Goal: Information Seeking & Learning: Learn about a topic

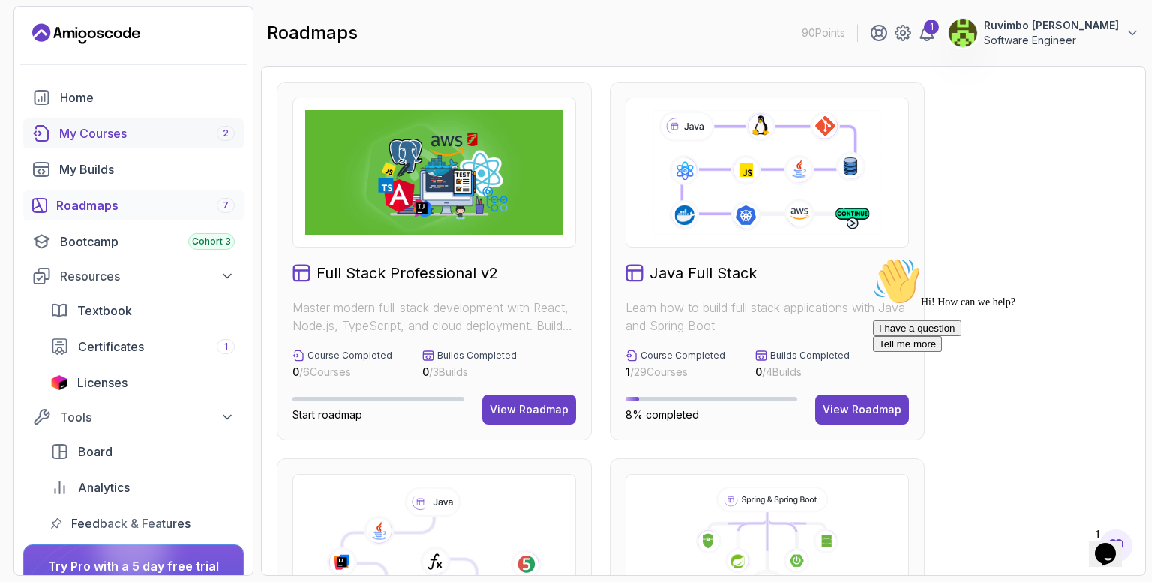
click at [125, 127] on div "My Courses 2" at bounding box center [147, 134] width 176 height 18
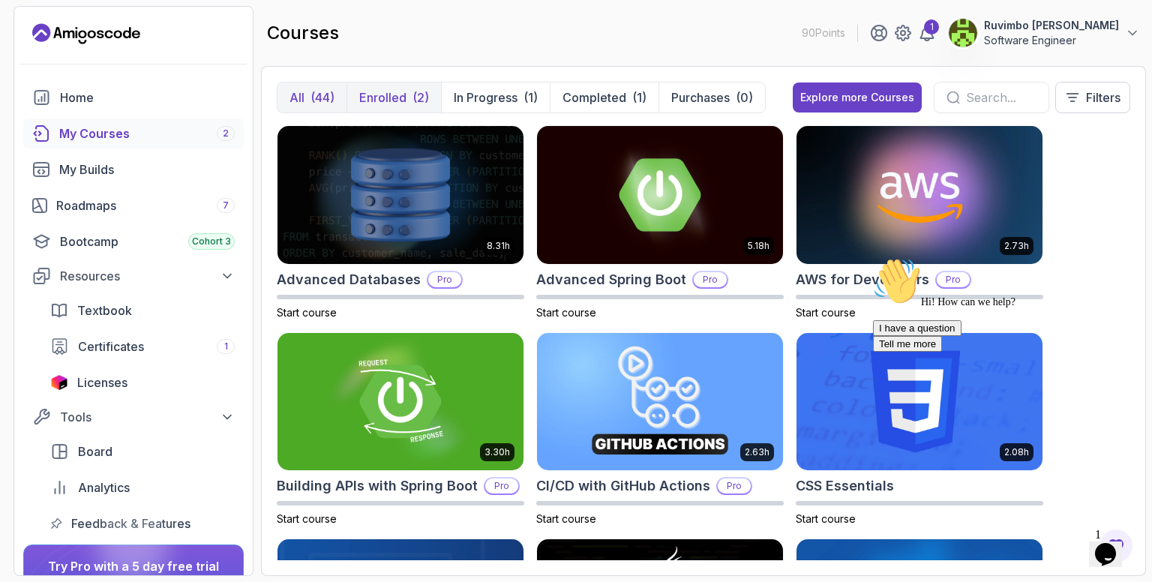
click at [380, 99] on p "Enrolled" at bounding box center [382, 98] width 47 height 18
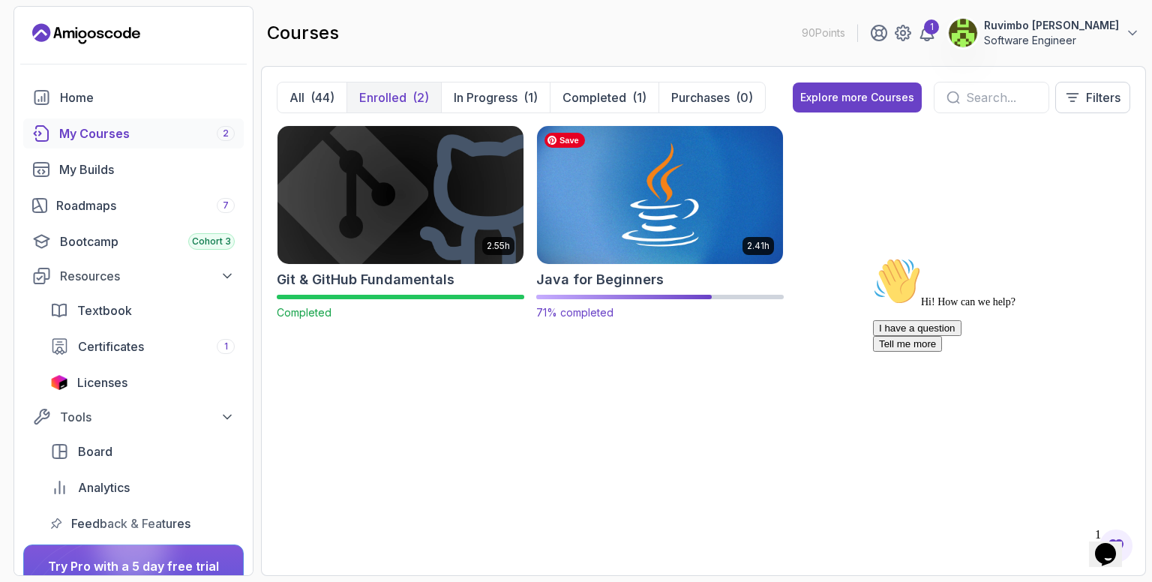
click at [587, 209] on img at bounding box center [660, 194] width 258 height 145
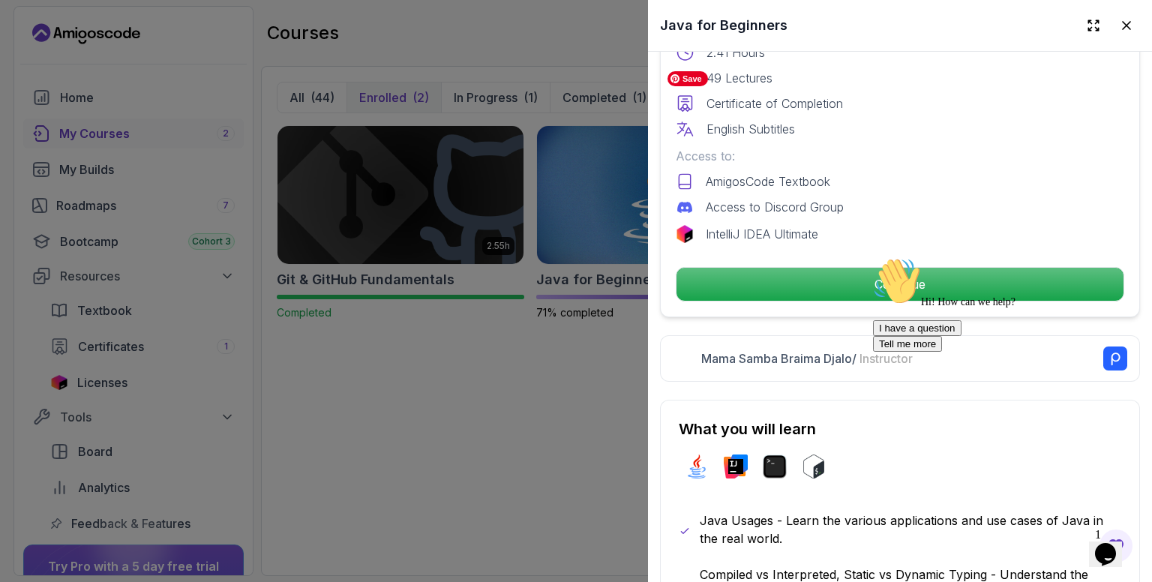
scroll to position [477, 0]
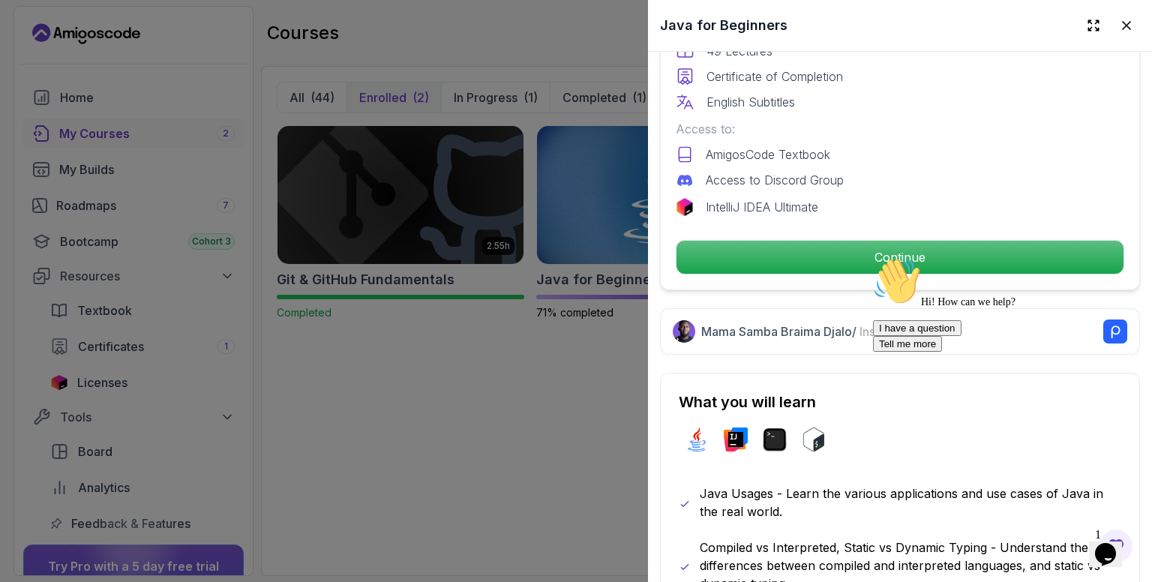
click at [878, 257] on div "Hi! How can we help? I have a question Tell me more" at bounding box center [1008, 304] width 270 height 95
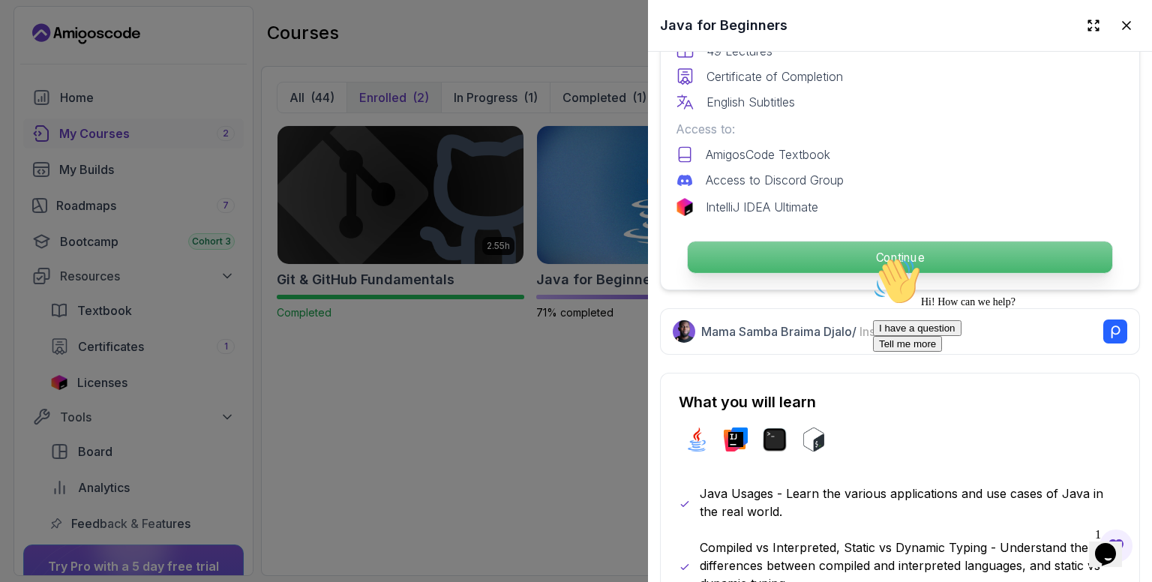
click at [896, 242] on p "Continue" at bounding box center [900, 258] width 425 height 32
click at [883, 247] on p "Continue" at bounding box center [900, 258] width 425 height 32
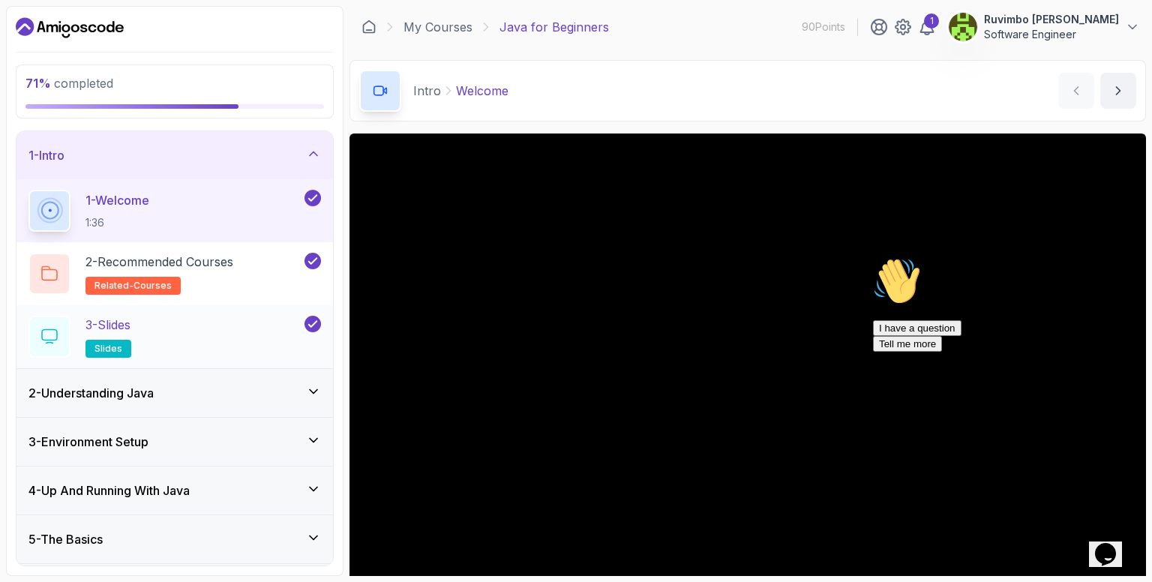
scroll to position [93, 0]
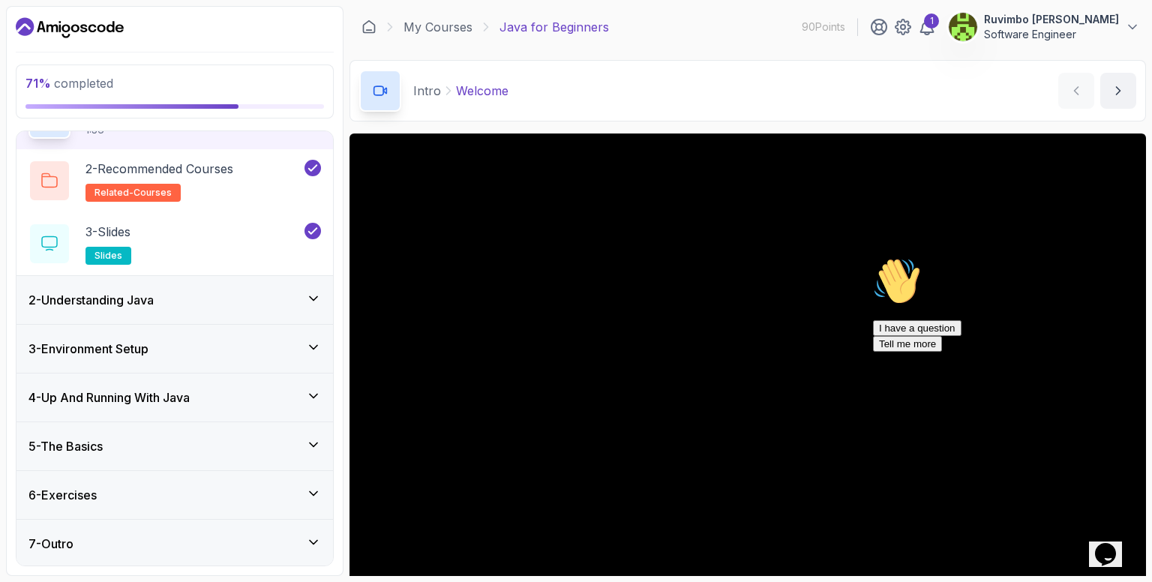
click at [208, 431] on div "5 - The Basics" at bounding box center [175, 446] width 317 height 48
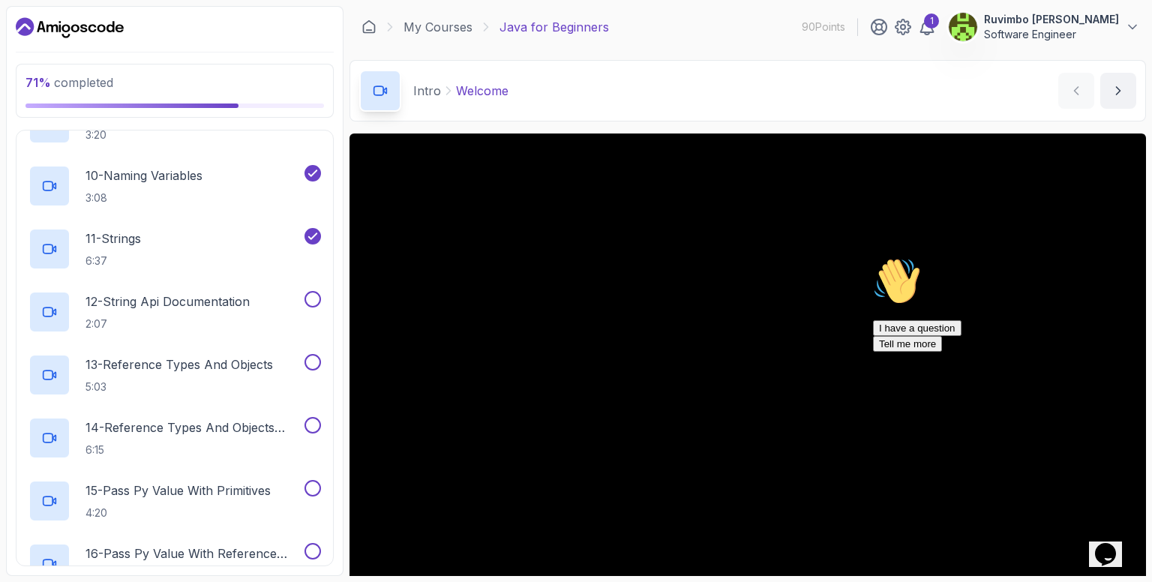
scroll to position [740, 0]
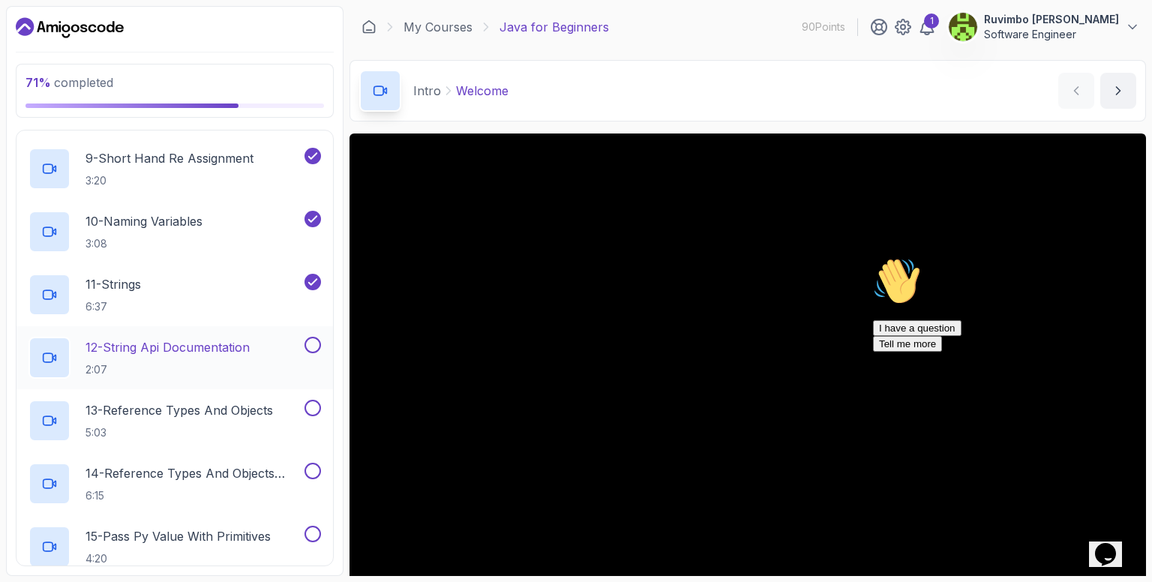
click at [250, 352] on p "12 - String Api Documentation" at bounding box center [168, 347] width 164 height 18
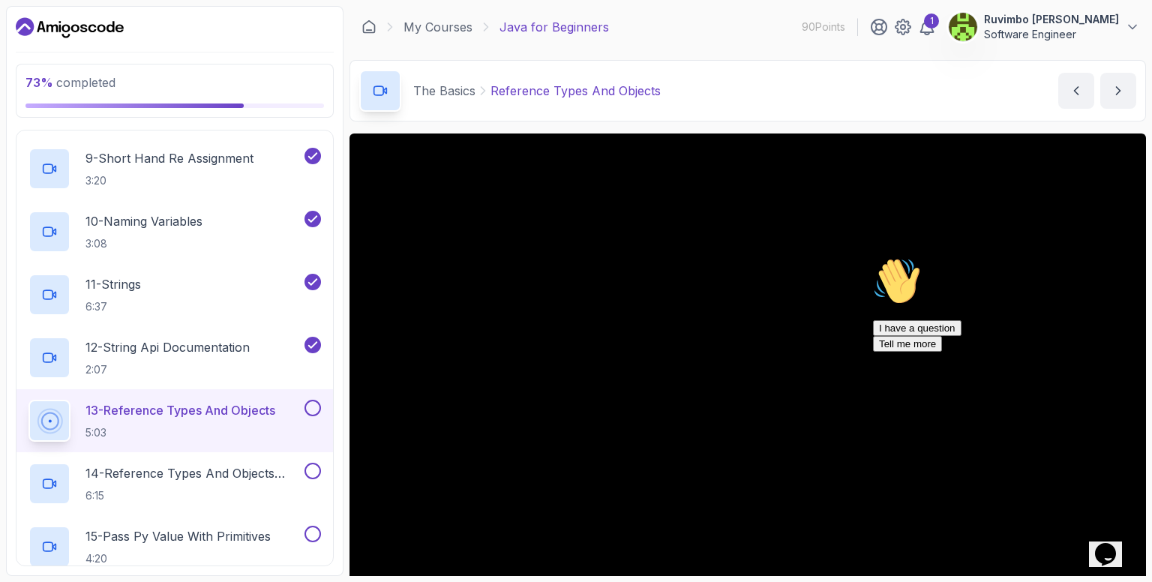
click at [873, 257] on icon "Chat attention grabber" at bounding box center [873, 257] width 0 height 0
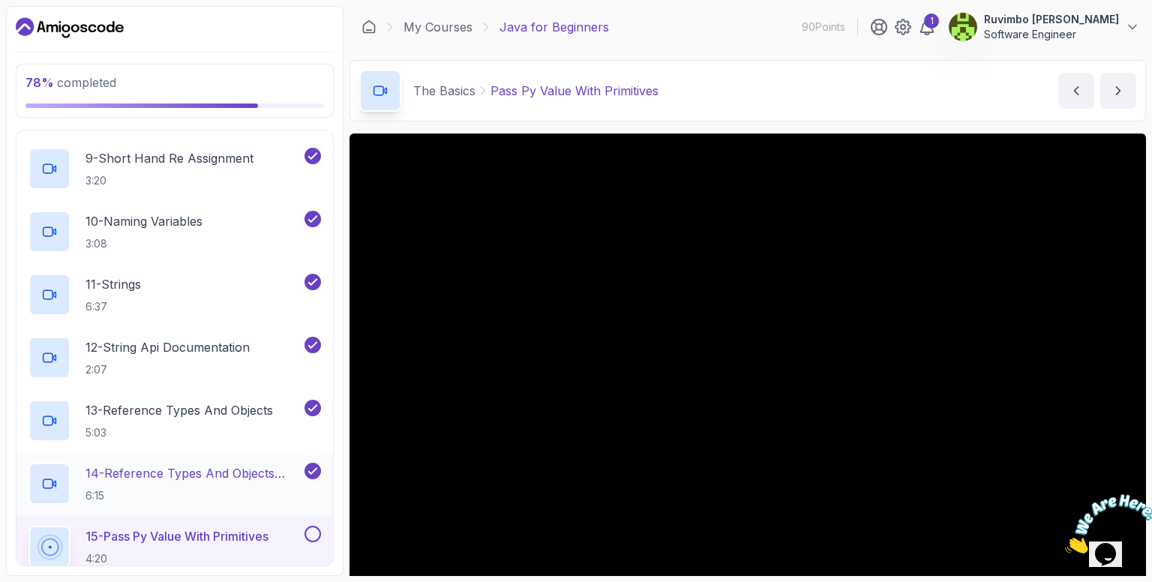
click at [164, 461] on div "14 - Reference Types And Objects Diferences 6:15" at bounding box center [175, 483] width 317 height 63
click at [164, 466] on p "14 - Reference Types And Objects Diferences" at bounding box center [194, 473] width 216 height 18
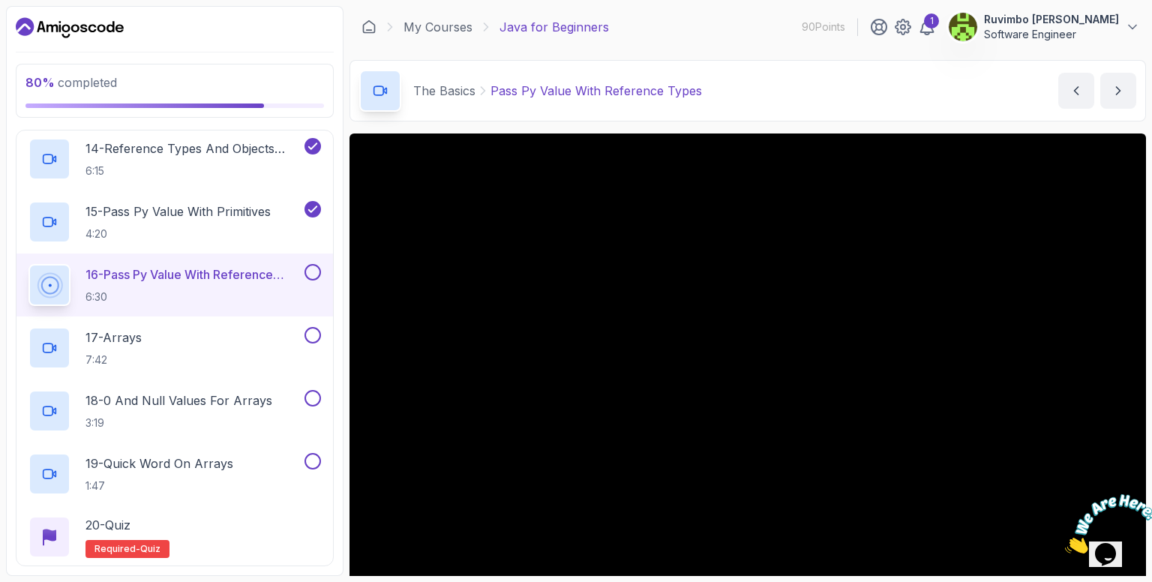
scroll to position [1164, 0]
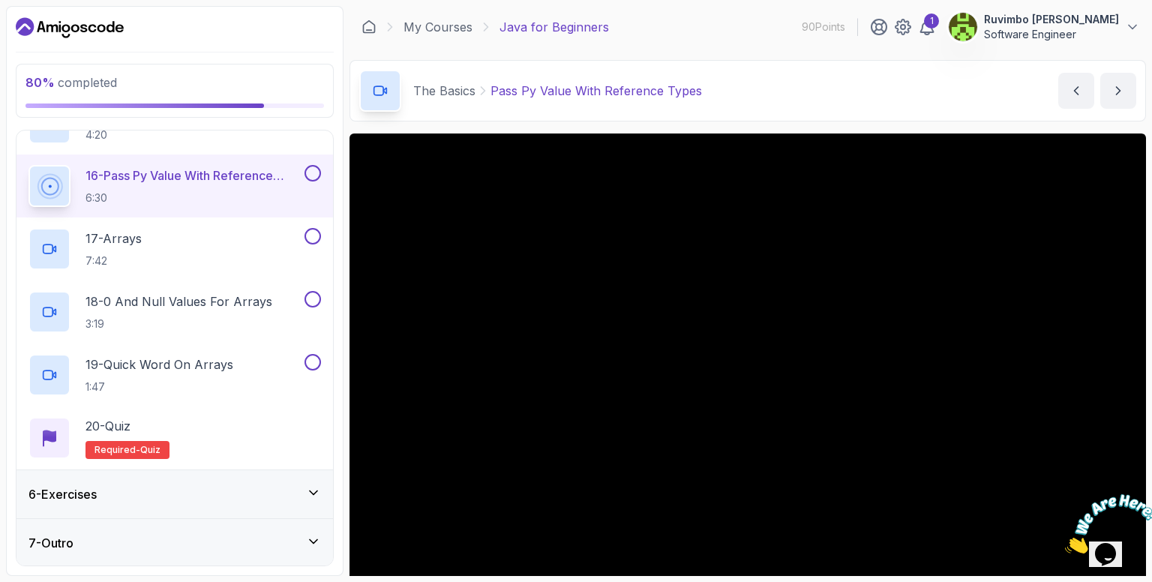
click at [29, 39] on button "14 - Reference Types And Objects Diferences 6:15" at bounding box center [175, 60] width 293 height 42
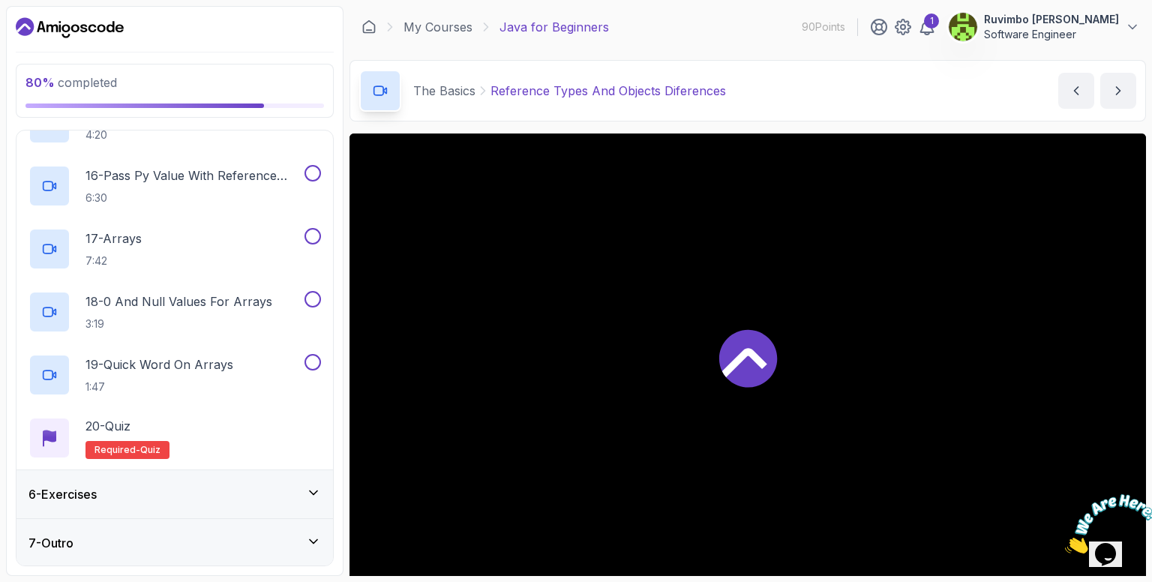
click at [552, 518] on div at bounding box center [748, 358] width 797 height 448
